Goal: Task Accomplishment & Management: Use online tool/utility

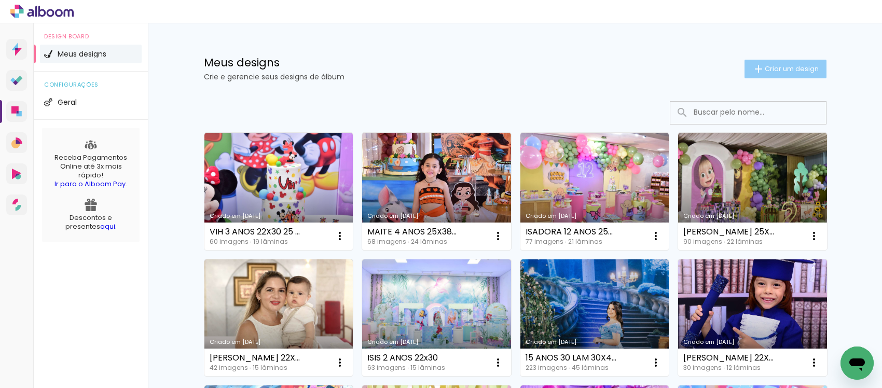
click at [764, 66] on span "Criar um design" at bounding box center [791, 68] width 54 height 7
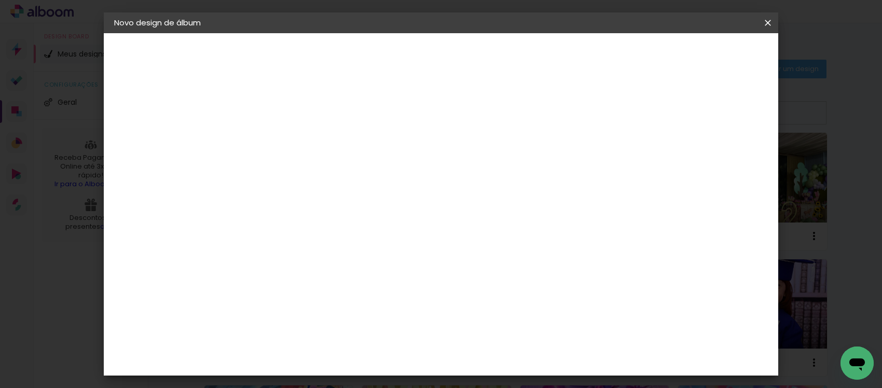
click at [284, 133] on input at bounding box center [284, 139] width 0 height 16
type input "[PERSON_NAME] 10 ANOS 22x30"
type paper-input "[PERSON_NAME] 10 ANOS 22x30"
click at [390, 61] on paper-button "Avançar" at bounding box center [364, 55] width 51 height 18
click at [478, 158] on paper-item "Tamanho Livre" at bounding box center [429, 157] width 100 height 23
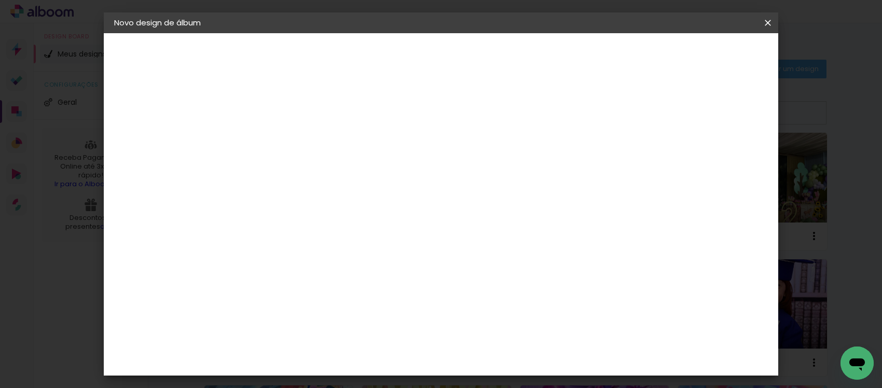
click at [0, 0] on slot "Avançar" at bounding box center [0, 0] width 0 height 0
click at [261, 291] on input "30" at bounding box center [251, 294] width 27 height 16
type input "3"
type input "22"
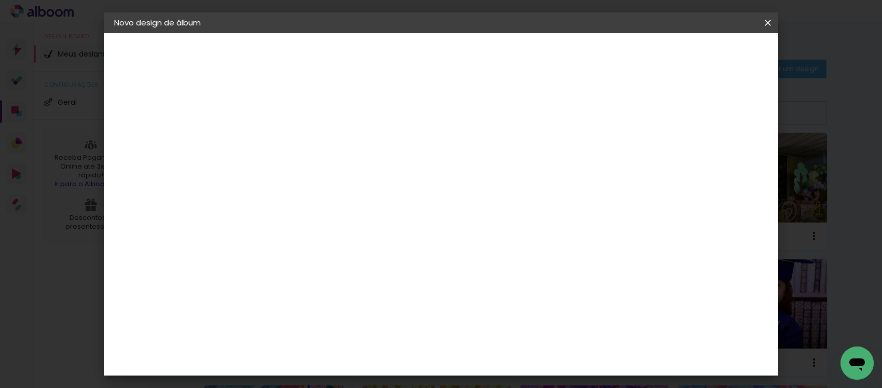
type paper-input "22"
click at [504, 281] on input "60" at bounding box center [497, 281] width 27 height 16
type input "30"
type paper-input "30"
click at [592, 51] on span "Iniciar design" at bounding box center [568, 54] width 47 height 7
